Goal: Task Accomplishment & Management: Use online tool/utility

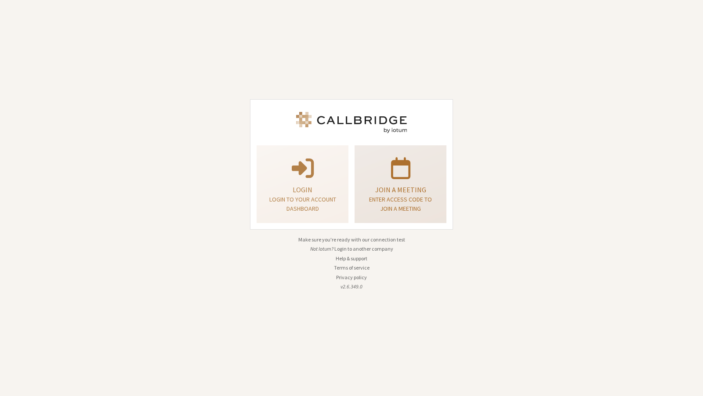
click at [384, 178] on div "Join a meeting Enter access code to join a meeting" at bounding box center [400, 184] width 82 height 71
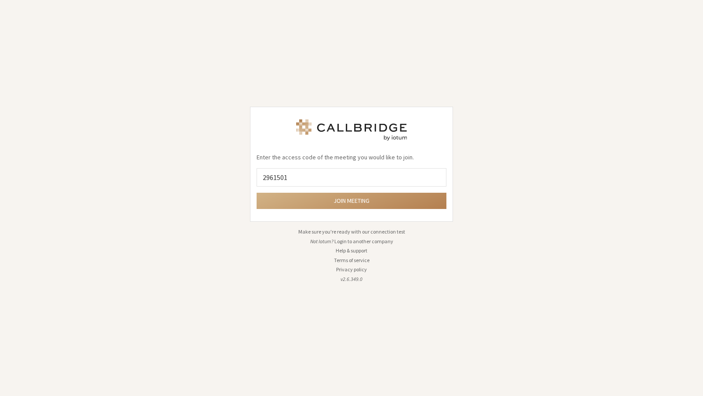
type input "2961501"
click at [256, 193] on button "Join meeting" at bounding box center [351, 201] width 190 height 16
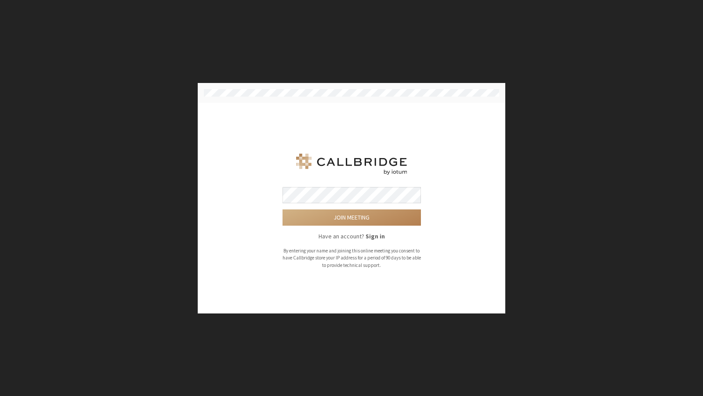
click at [426, 48] on div "Join meeting Have an account? Sign in By entering your name and joining this on…" at bounding box center [351, 198] width 703 height 396
click at [282, 209] on button "Join meeting" at bounding box center [351, 217] width 138 height 16
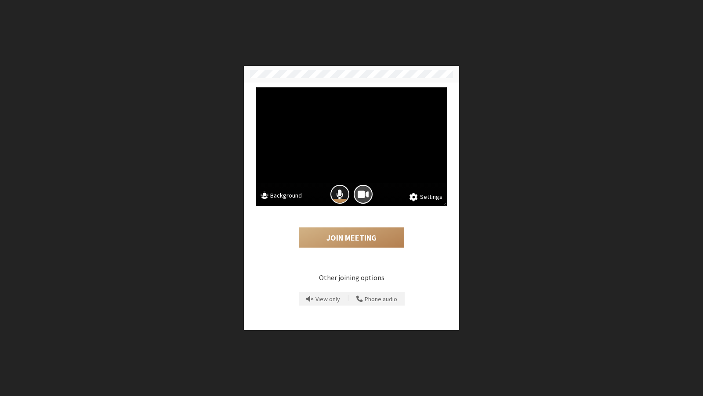
click at [342, 200] on span "Mic is on" at bounding box center [339, 194] width 7 height 12
click at [368, 195] on button "Camera is on" at bounding box center [363, 194] width 19 height 19
click at [352, 246] on button "Join Meeting" at bounding box center [351, 237] width 105 height 20
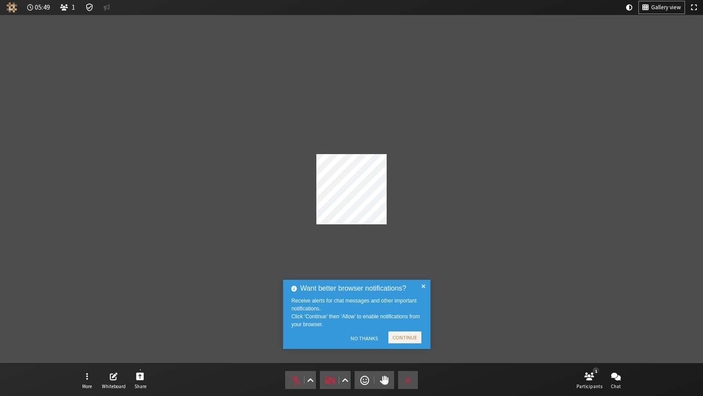
click at [425, 337] on div "Want better browser notifications? Receive alerts for chat messages and other i…" at bounding box center [357, 314] width 148 height 69
click at [414, 337] on button "Continue" at bounding box center [404, 338] width 33 height 12
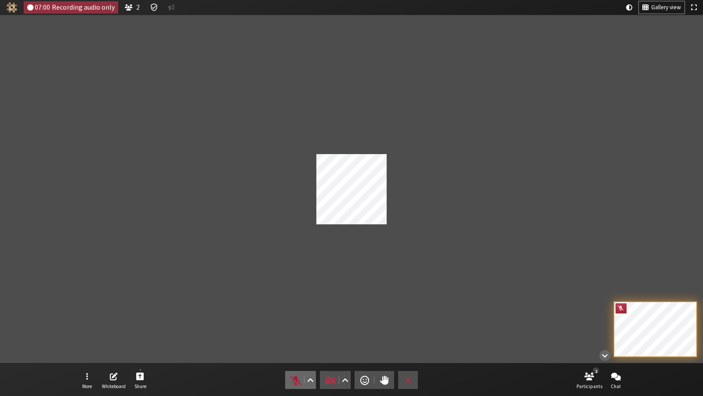
click at [293, 376] on span "Unmute (⌘+Shift+A)" at bounding box center [295, 380] width 12 height 12
click at [293, 377] on span "Mute (⌘+Shift+A)" at bounding box center [295, 380] width 12 height 12
click at [289, 380] on span "Unmute (⌘+Shift+A)" at bounding box center [295, 380] width 12 height 12
click at [292, 379] on span "Mute (⌘+Shift+A)" at bounding box center [295, 380] width 12 height 12
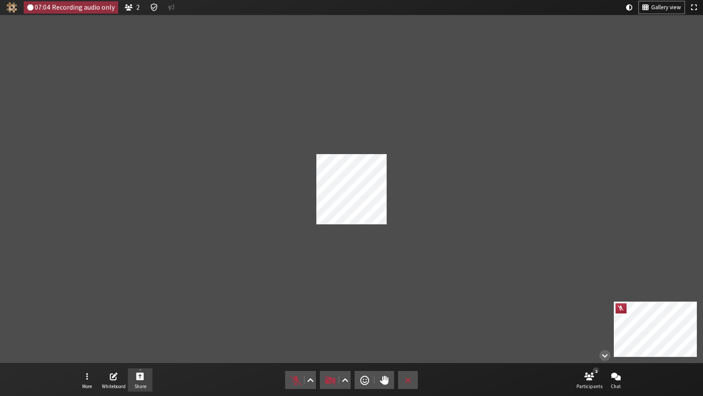
click at [138, 378] on span "Start sharing" at bounding box center [140, 376] width 8 height 10
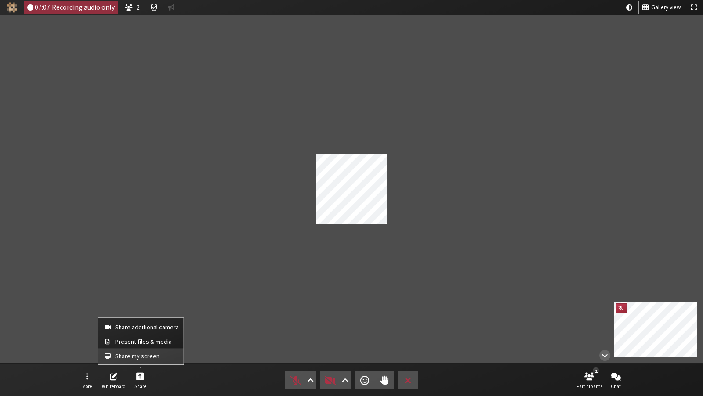
click at [159, 354] on span "Share my screen" at bounding box center [147, 356] width 64 height 7
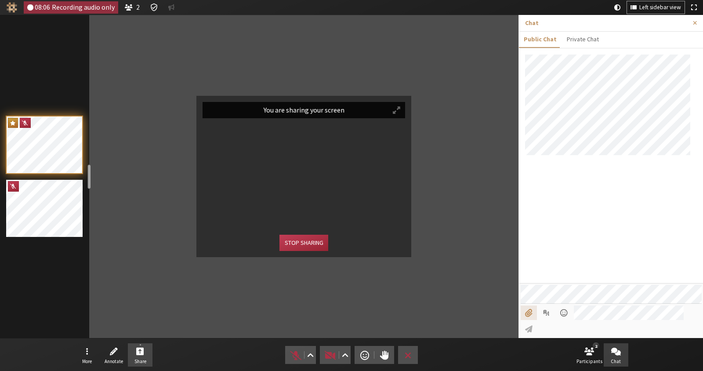
click at [528, 320] on input "File picker" at bounding box center [528, 312] width 16 height 15
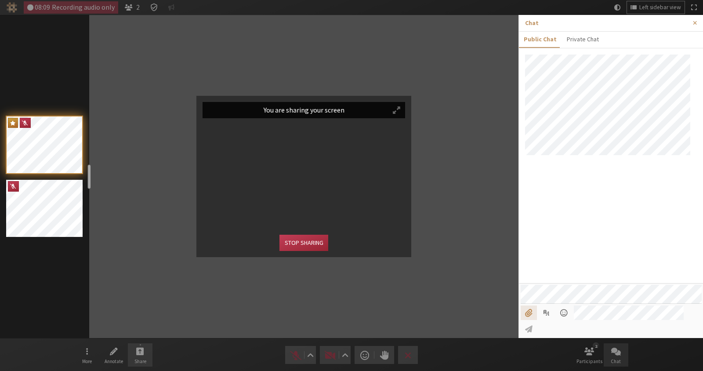
type input "C:\fakepath\tweets.html"
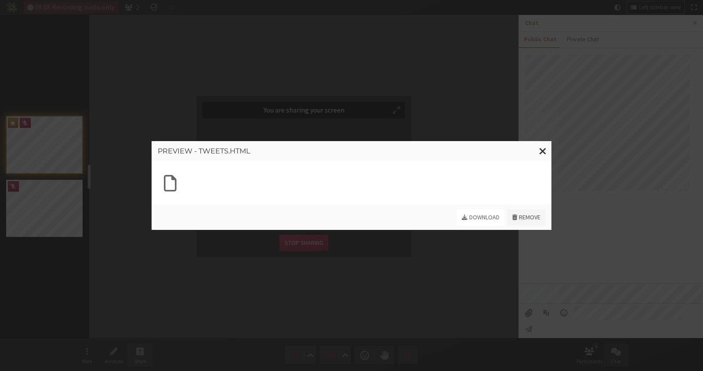
click at [531, 220] on button "Remove" at bounding box center [526, 217] width 38 height 16
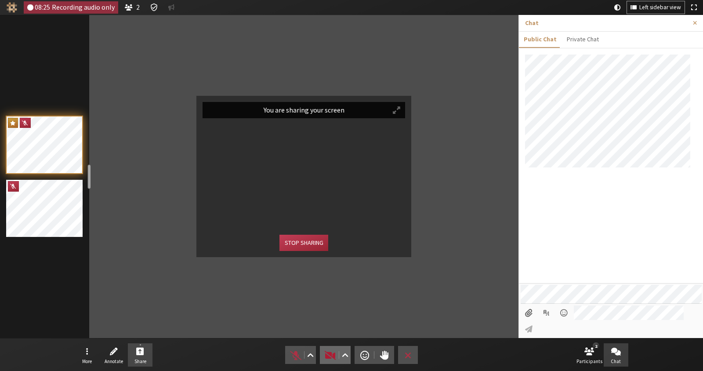
click at [325, 355] on span "Start video (⌘+Shift+V)" at bounding box center [330, 355] width 12 height 12
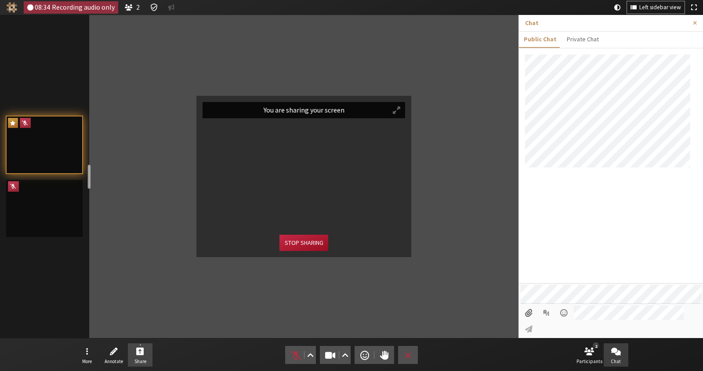
click at [309, 243] on button "Stop sharing" at bounding box center [303, 243] width 48 height 16
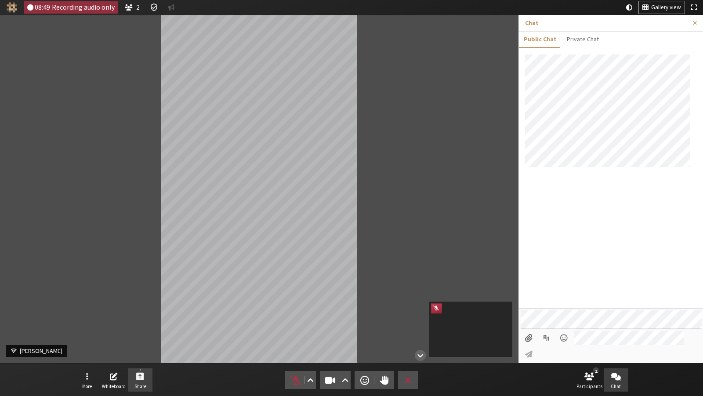
click at [143, 380] on span "Start sharing" at bounding box center [140, 376] width 8 height 10
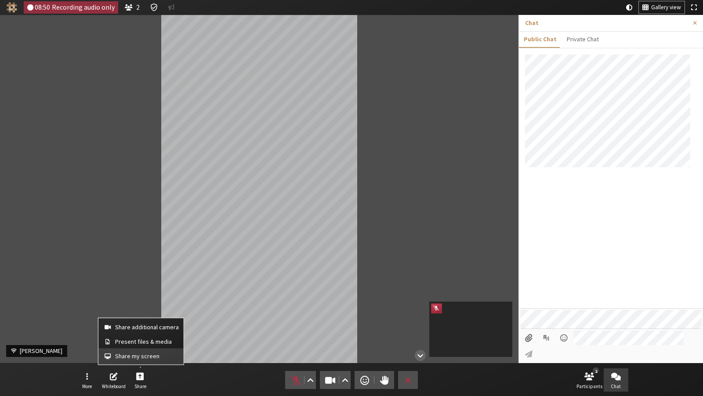
click at [134, 355] on span "Share my screen" at bounding box center [147, 356] width 64 height 7
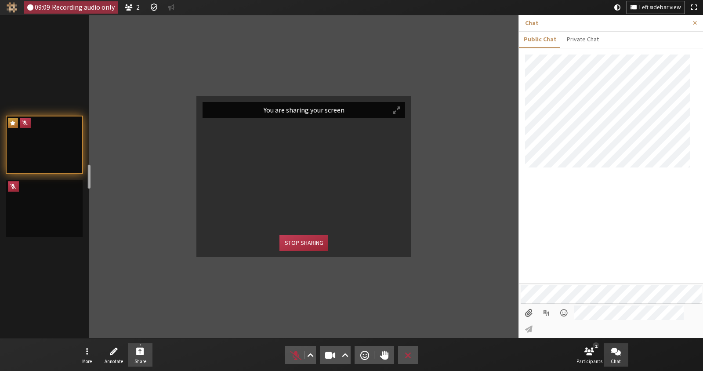
click at [308, 96] on div "You are sharing your screen Stop sharing" at bounding box center [303, 177] width 215 height 162
click at [298, 250] on button "Stop sharing" at bounding box center [303, 243] width 48 height 16
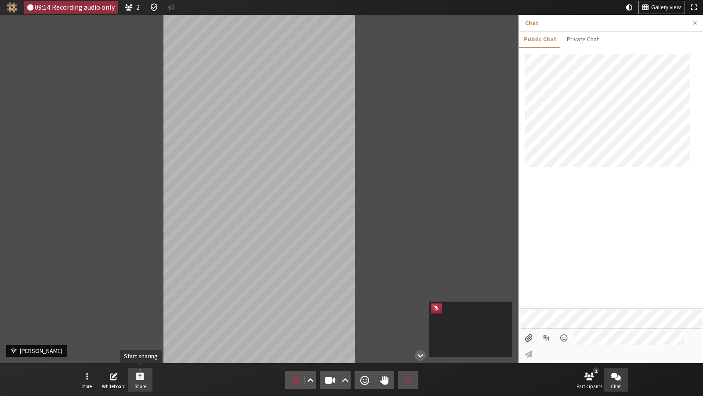
click at [144, 377] on button "Share" at bounding box center [140, 380] width 25 height 24
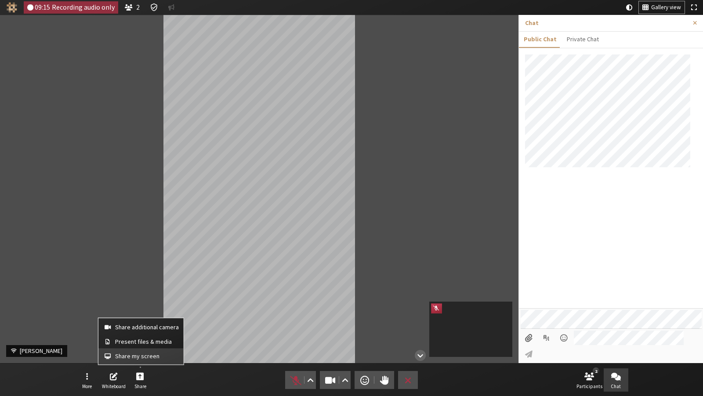
click at [145, 354] on span "Share my screen" at bounding box center [147, 356] width 64 height 7
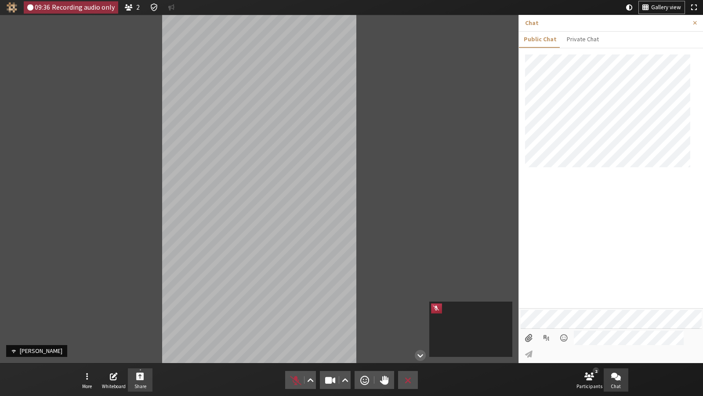
click at [140, 379] on span "Start sharing" at bounding box center [140, 376] width 8 height 10
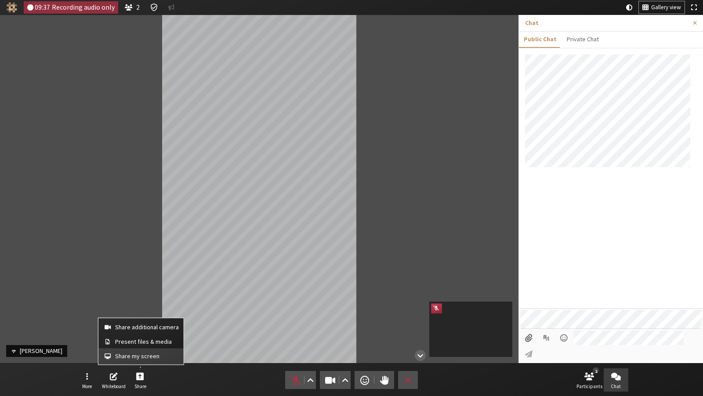
click at [136, 359] on span "Share my screen" at bounding box center [147, 356] width 64 height 7
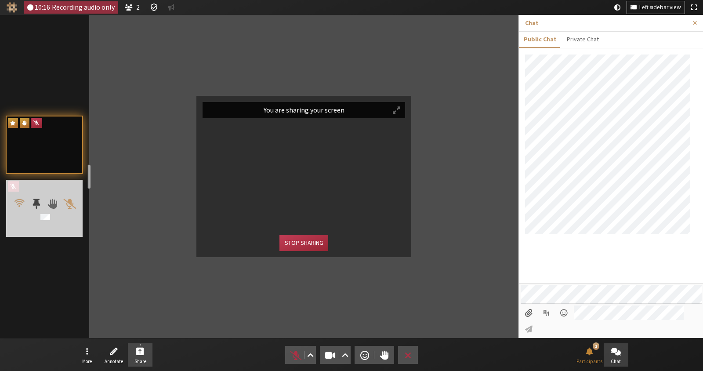
click at [38, 206] on span "Participants" at bounding box center [35, 203] width 7 height 11
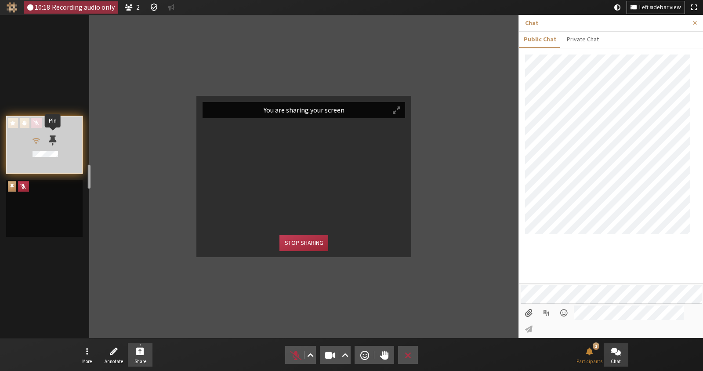
click at [49, 142] on span "Participants" at bounding box center [52, 139] width 7 height 11
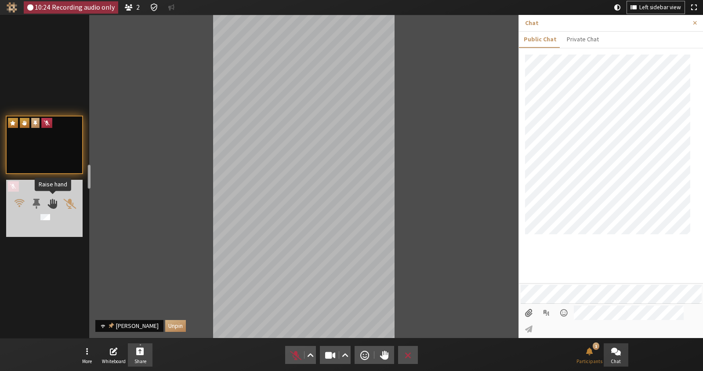
click at [56, 207] on span "Participants" at bounding box center [52, 203] width 10 height 11
click at [37, 206] on span "Participants" at bounding box center [35, 203] width 7 height 11
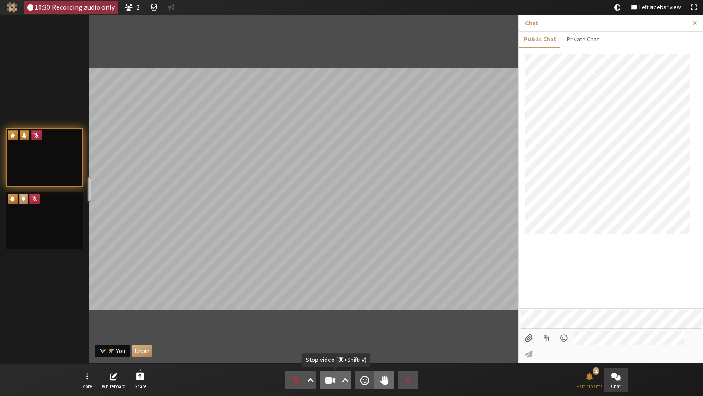
click at [330, 376] on span "Stop video (⌘+Shift+V)" at bounding box center [330, 380] width 12 height 12
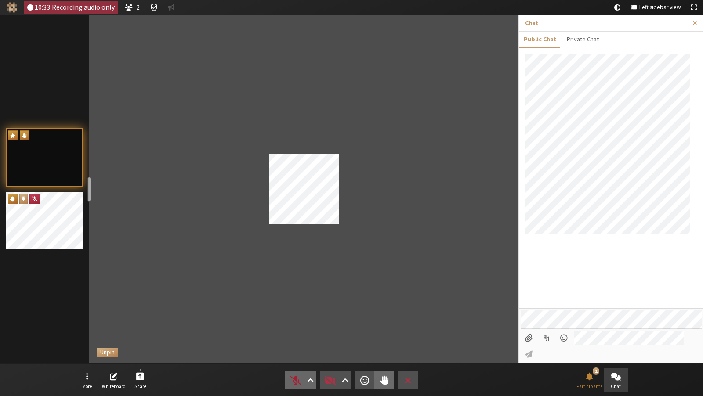
click at [288, 376] on button "Audio" at bounding box center [300, 380] width 31 height 18
click at [289, 376] on button "Audio" at bounding box center [300, 380] width 31 height 18
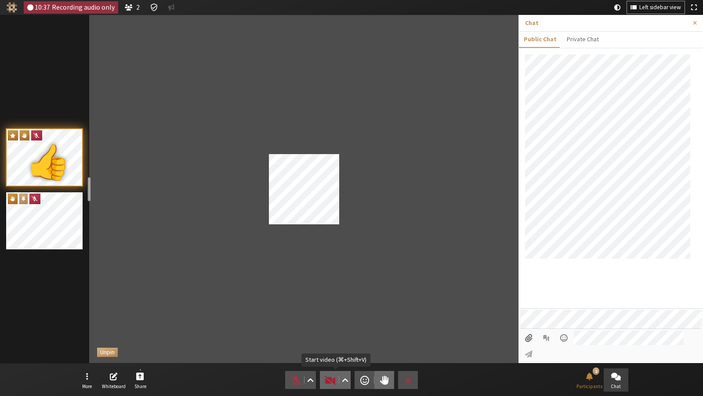
click at [331, 379] on span "Start video (⌘+Shift+V)" at bounding box center [330, 380] width 12 height 12
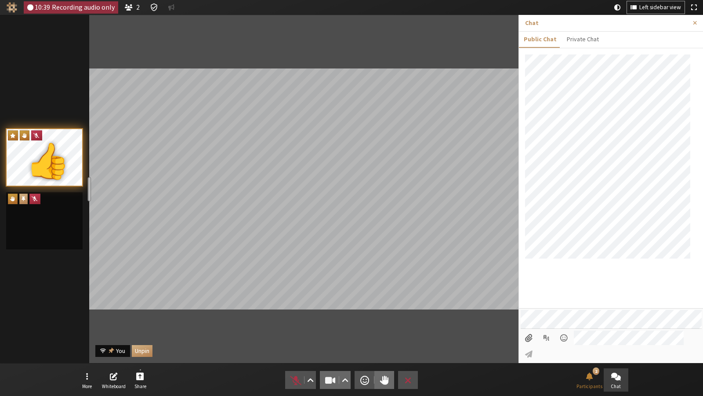
click at [330, 378] on span "Stop video (⌘+Shift+V)" at bounding box center [330, 380] width 12 height 12
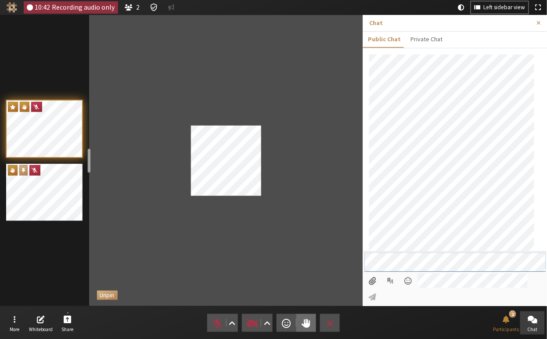
scroll to position [29, 0]
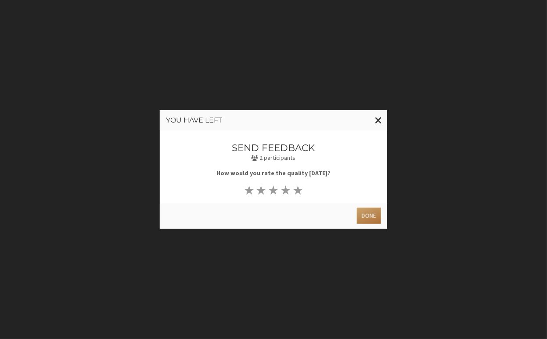
click at [364, 219] on button "Done" at bounding box center [369, 216] width 24 height 16
